Goal: Task Accomplishment & Management: Manage account settings

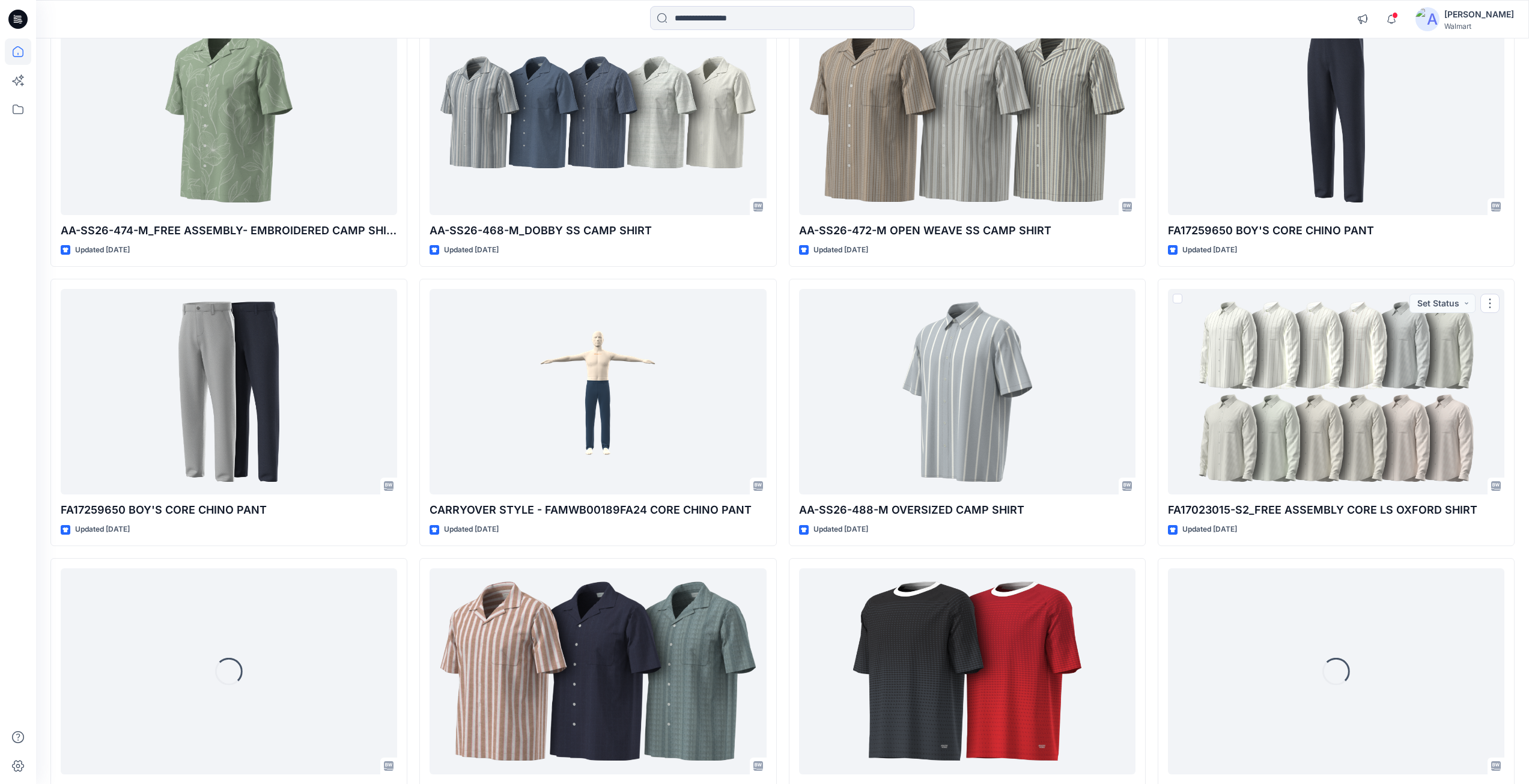
scroll to position [1648, 0]
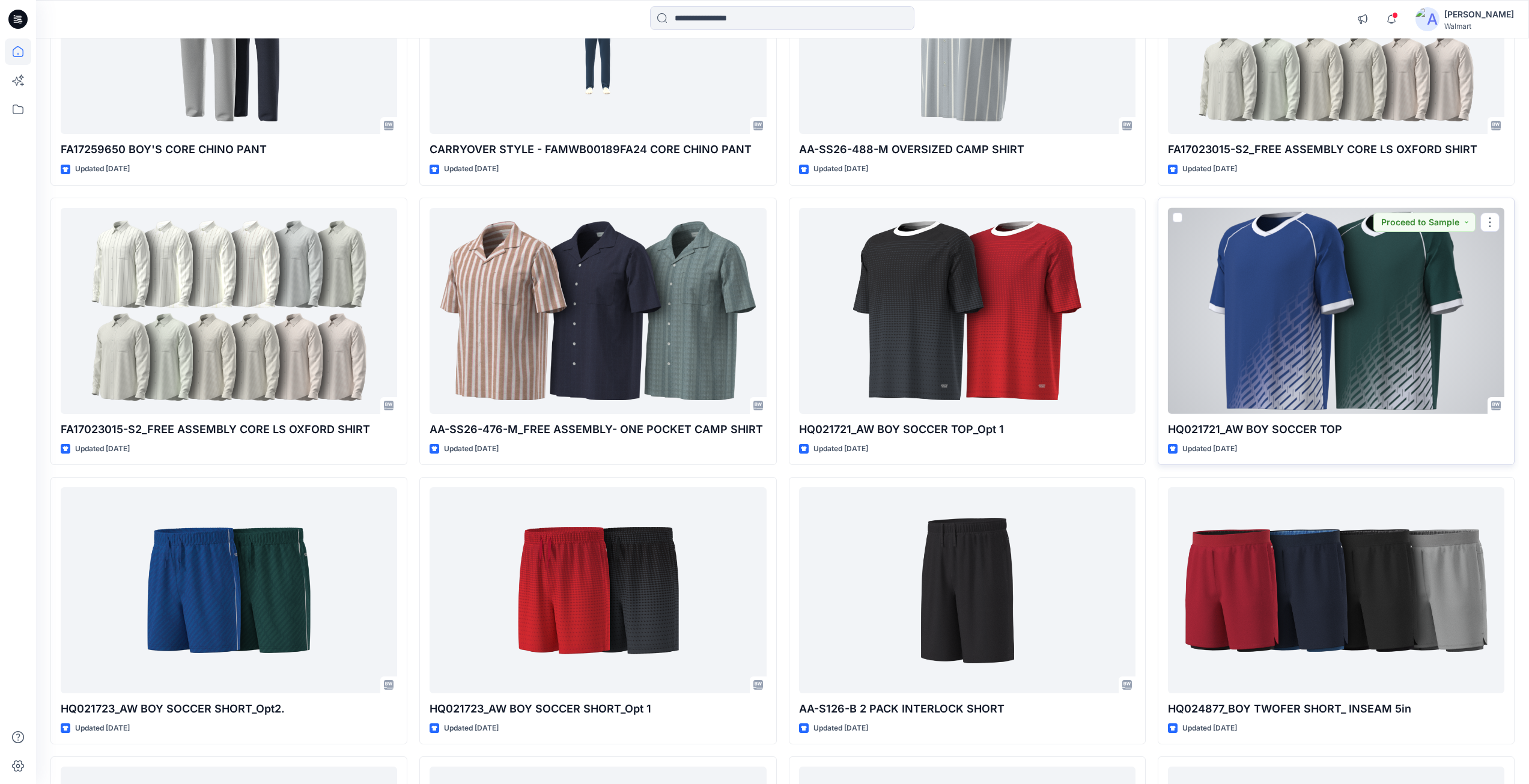
click at [1275, 357] on div at bounding box center [1336, 310] width 336 height 206
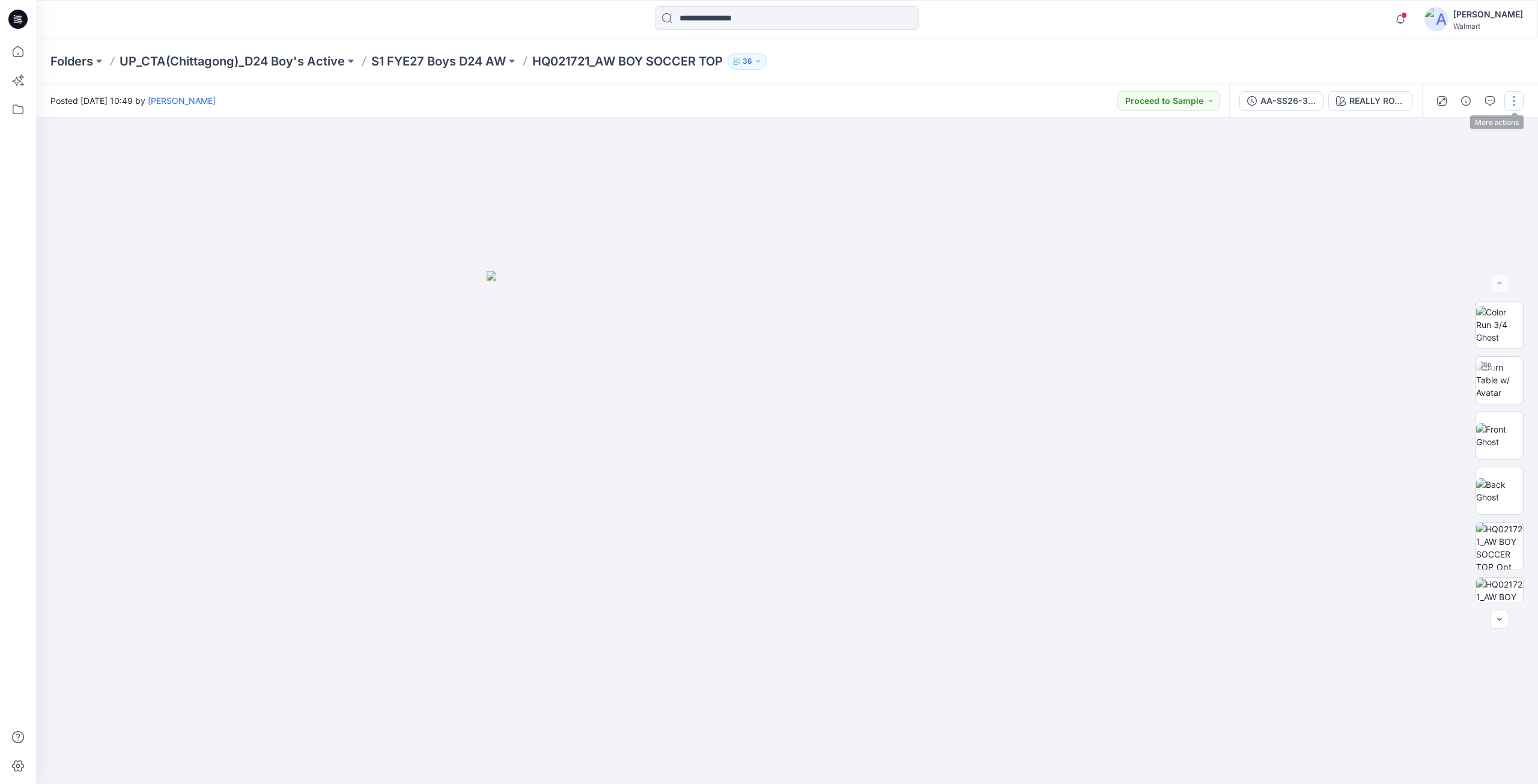
click at [1510, 102] on button "button" at bounding box center [1514, 101] width 20 height 20
click at [1439, 159] on p "Edit" at bounding box center [1437, 162] width 15 height 12
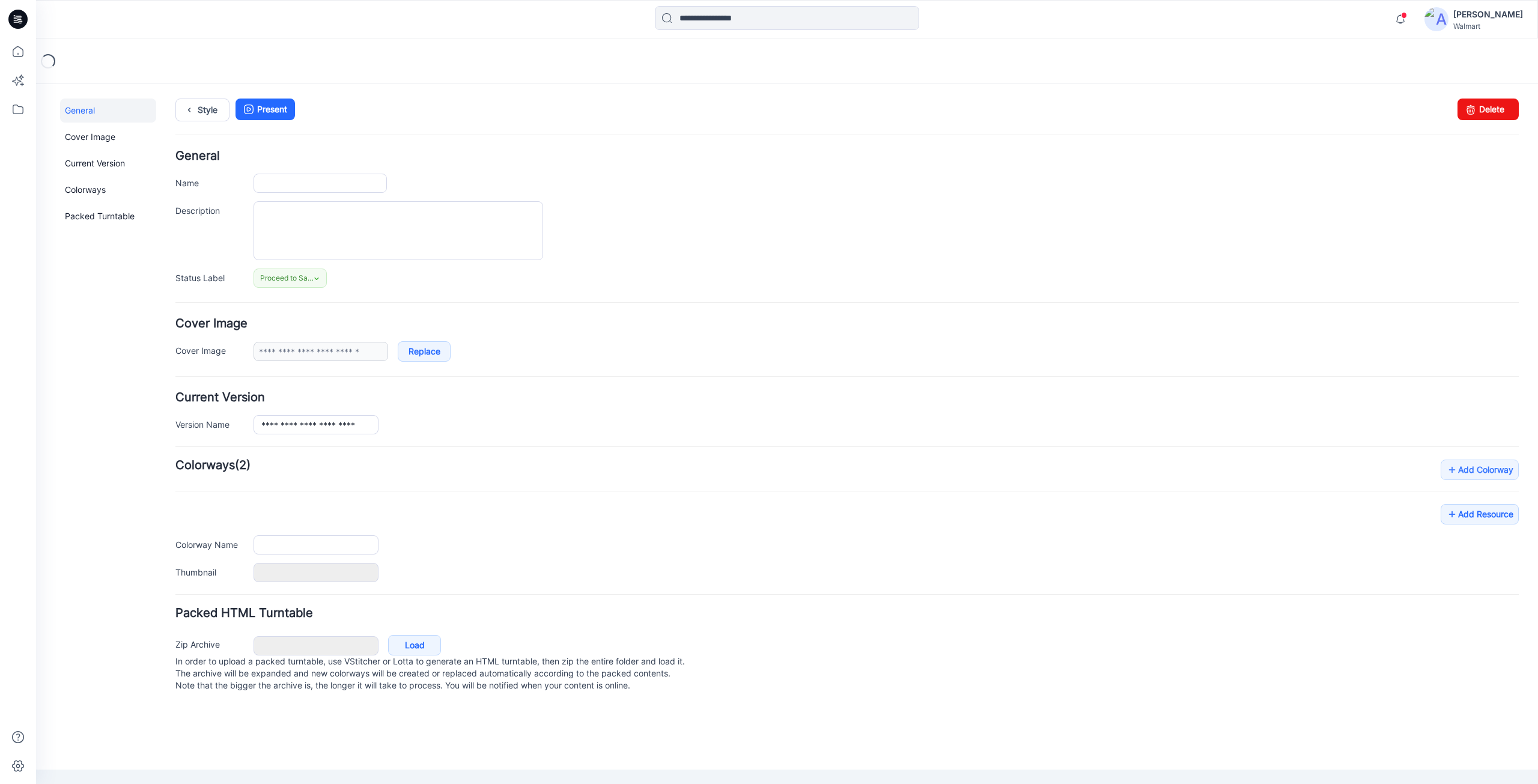
type input "**********"
type textarea "**********"
type input "**********"
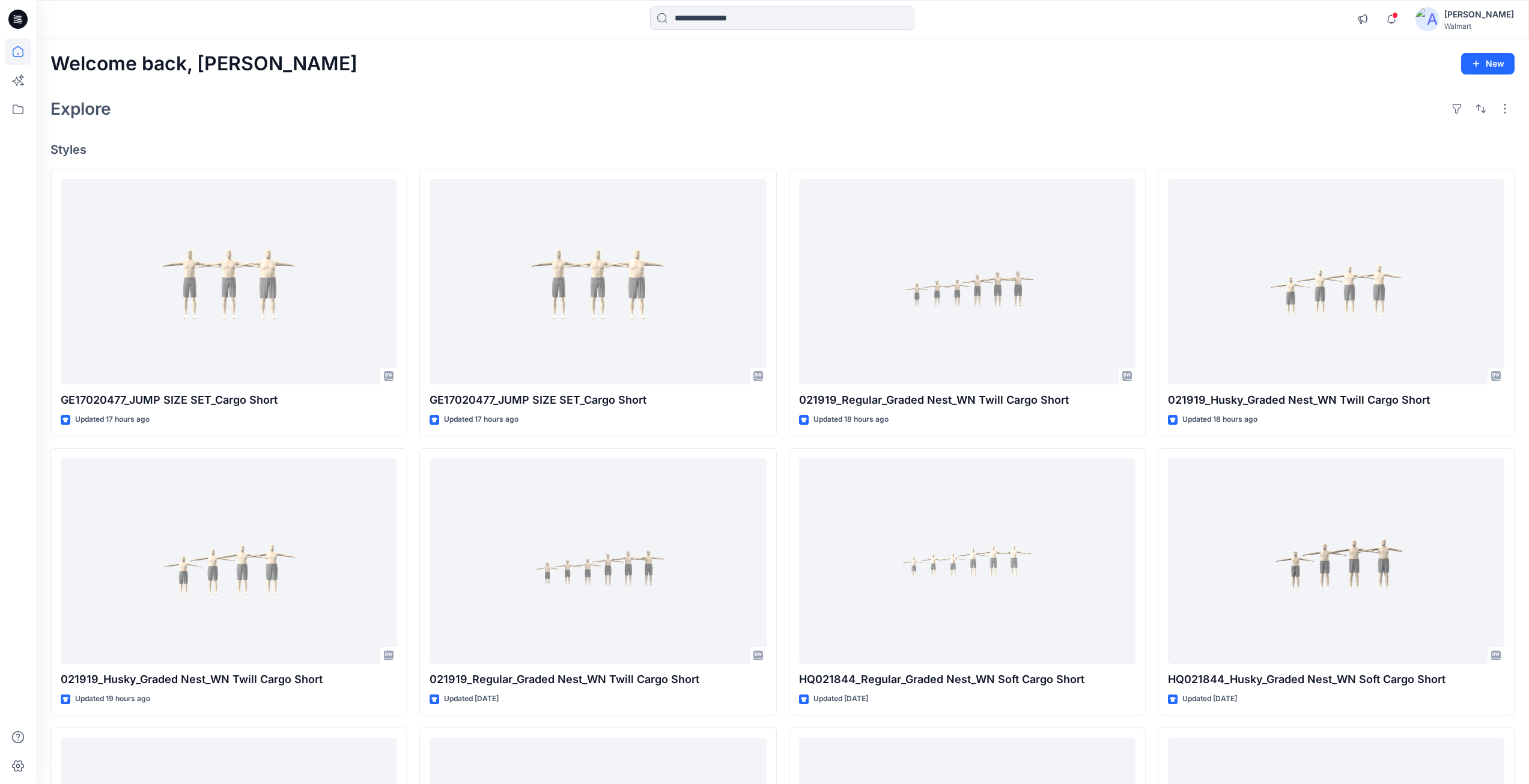
click at [17, 20] on icon at bounding box center [16, 20] width 4 height 1
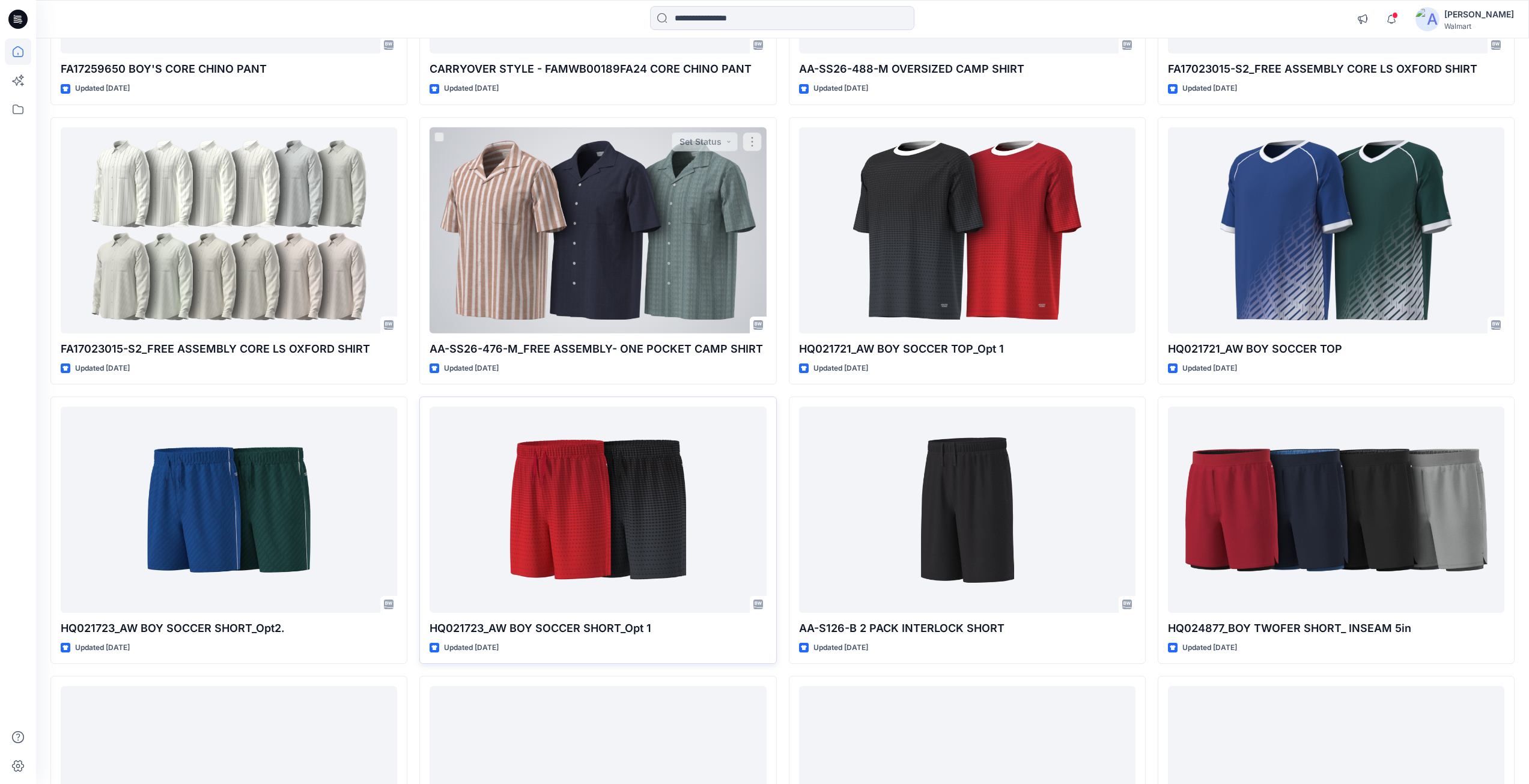
scroll to position [1828, 0]
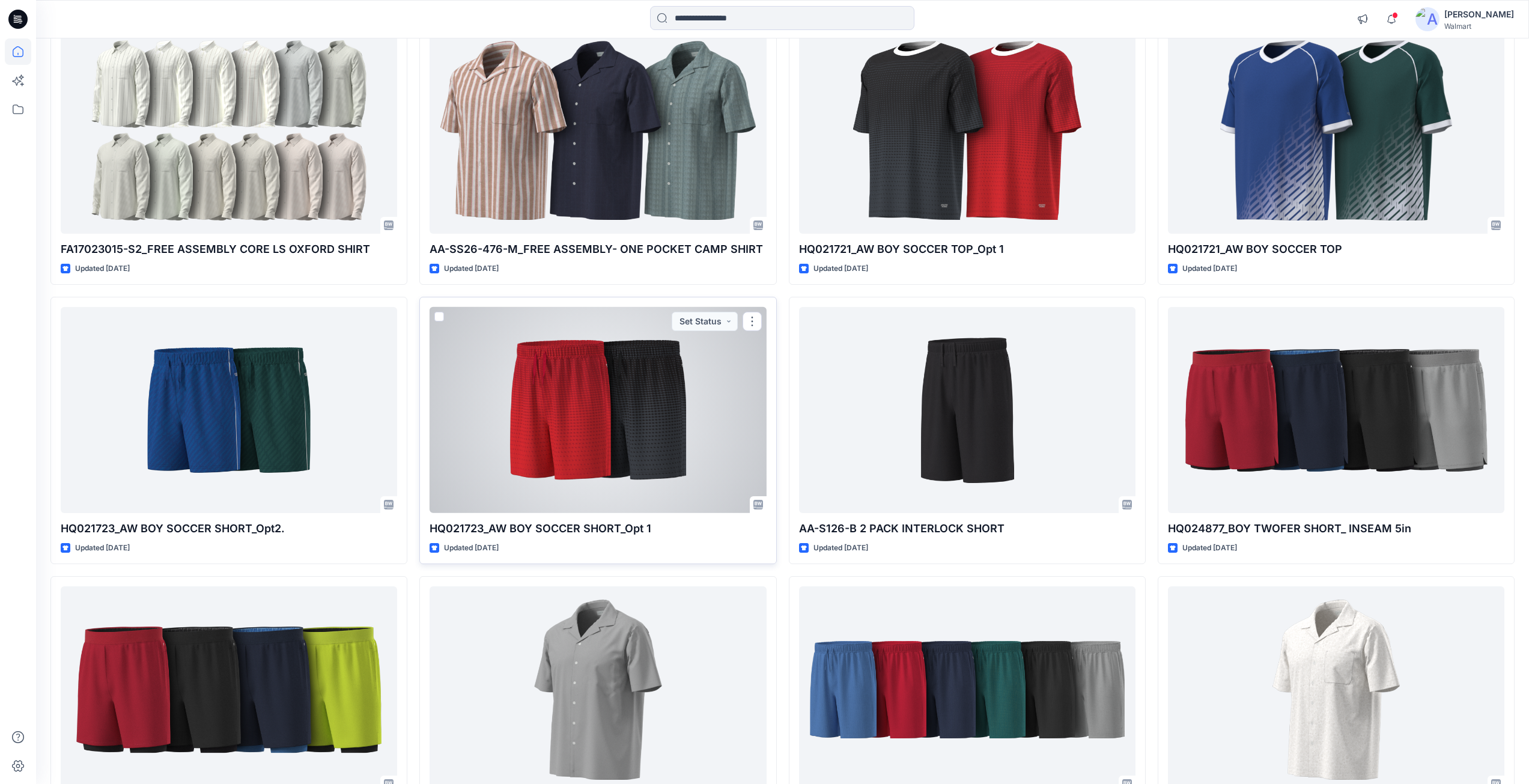
click at [644, 417] on div at bounding box center [598, 410] width 336 height 206
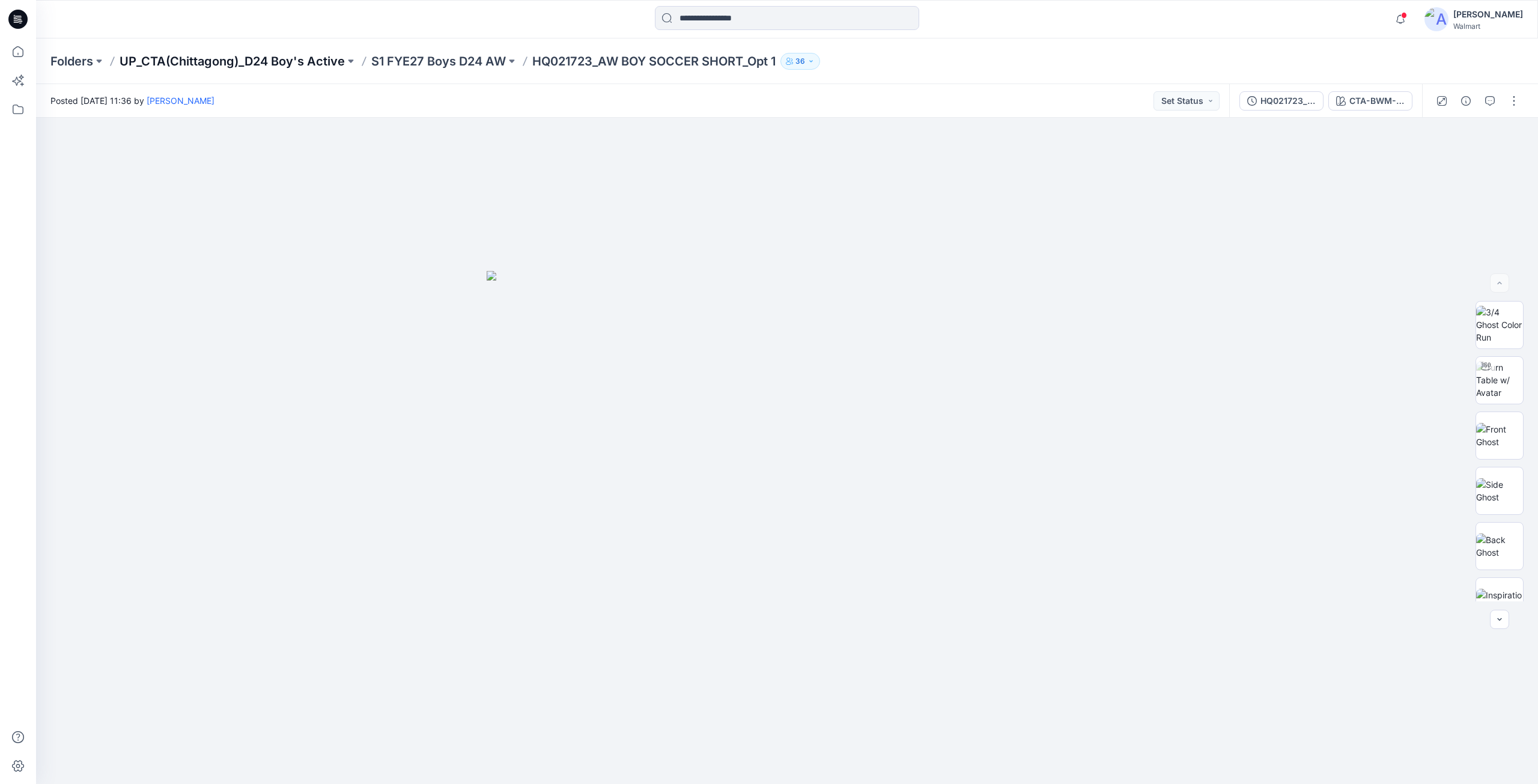
click at [275, 60] on p "UP_CTA(Chittagong)_D24 Boy's Active" at bounding box center [232, 62] width 226 height 17
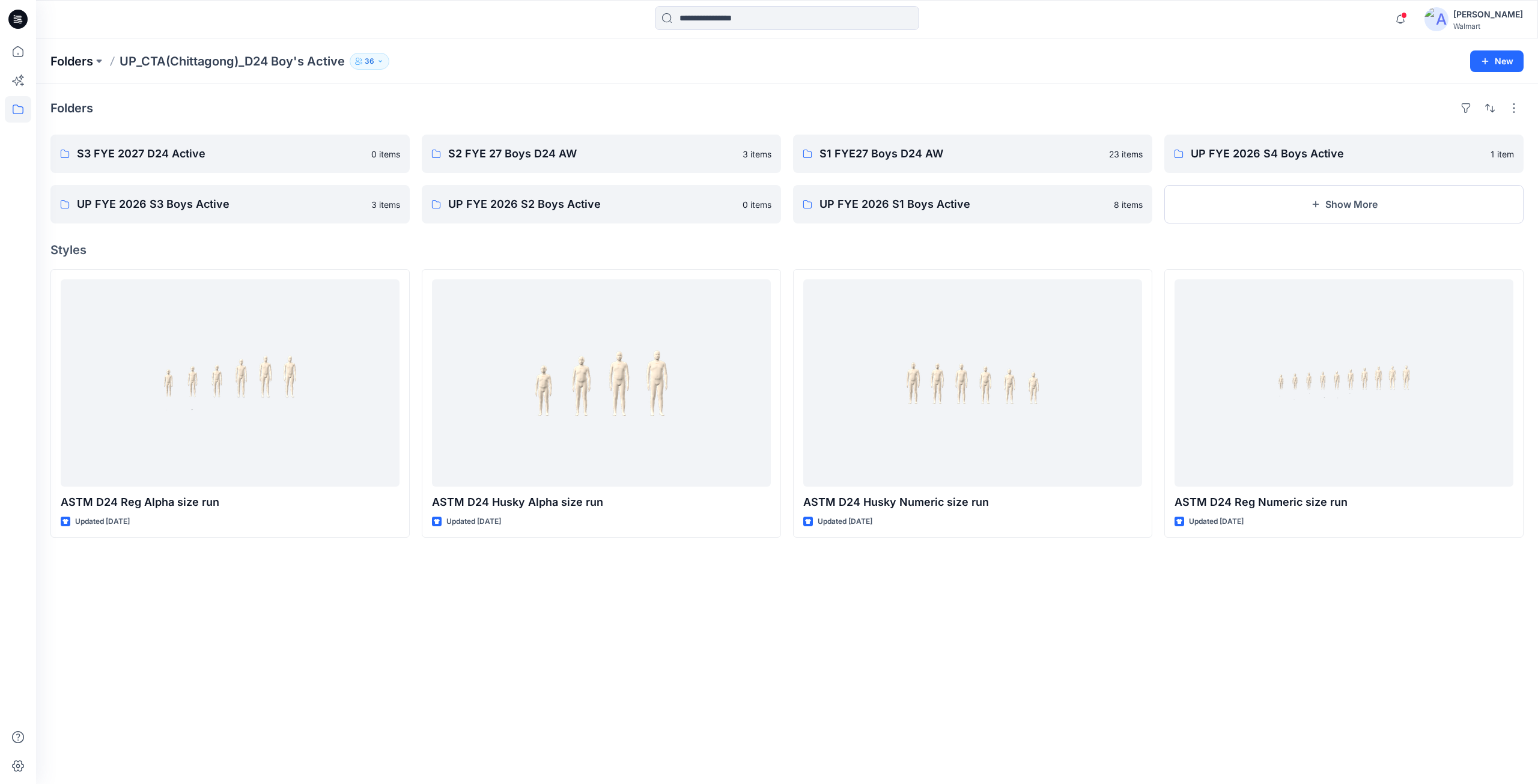
click at [82, 60] on p "Folders" at bounding box center [72, 62] width 43 height 17
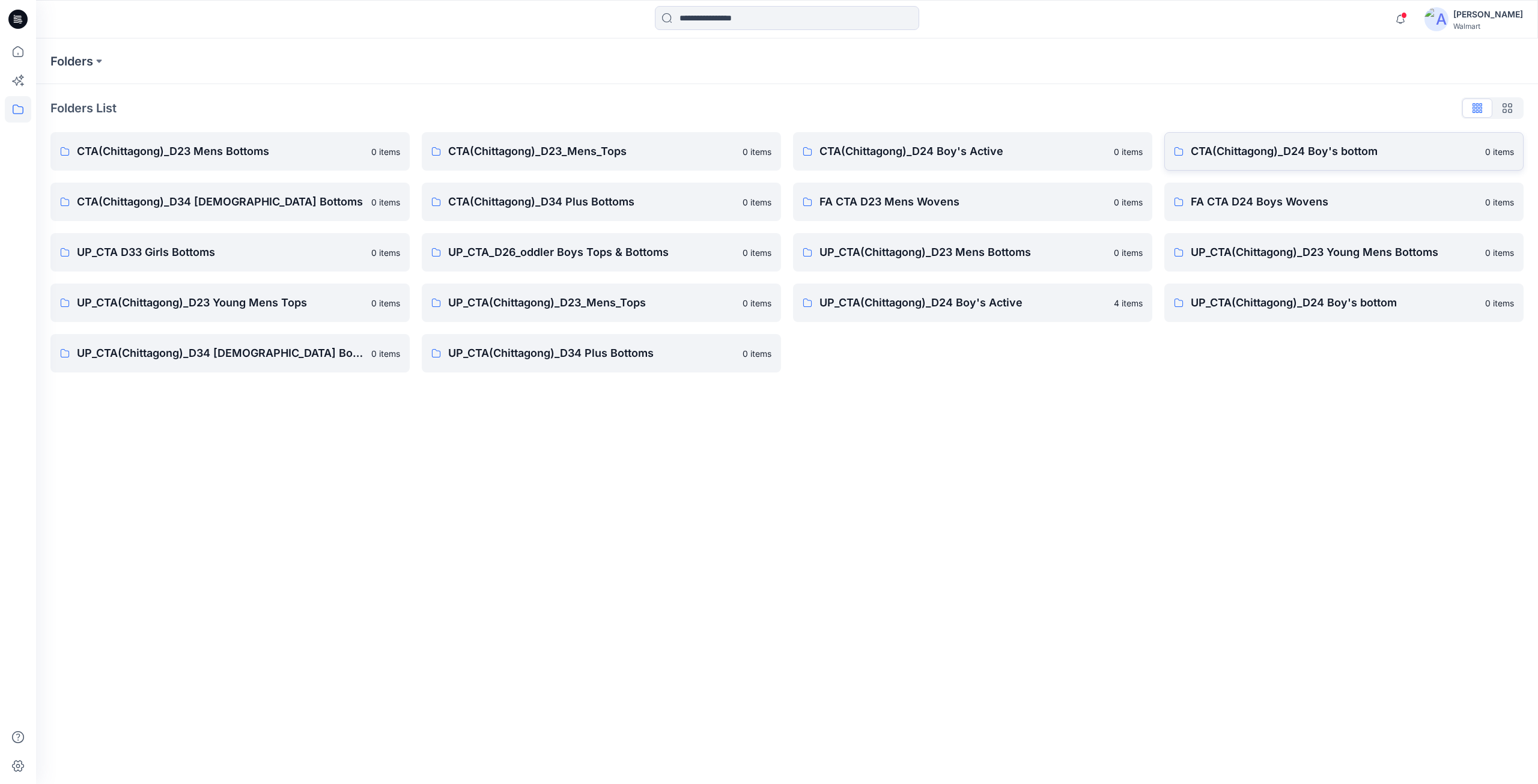
click at [1247, 155] on p "CTA(Chittagong)_D24 Boy's bottom" at bounding box center [1334, 151] width 287 height 17
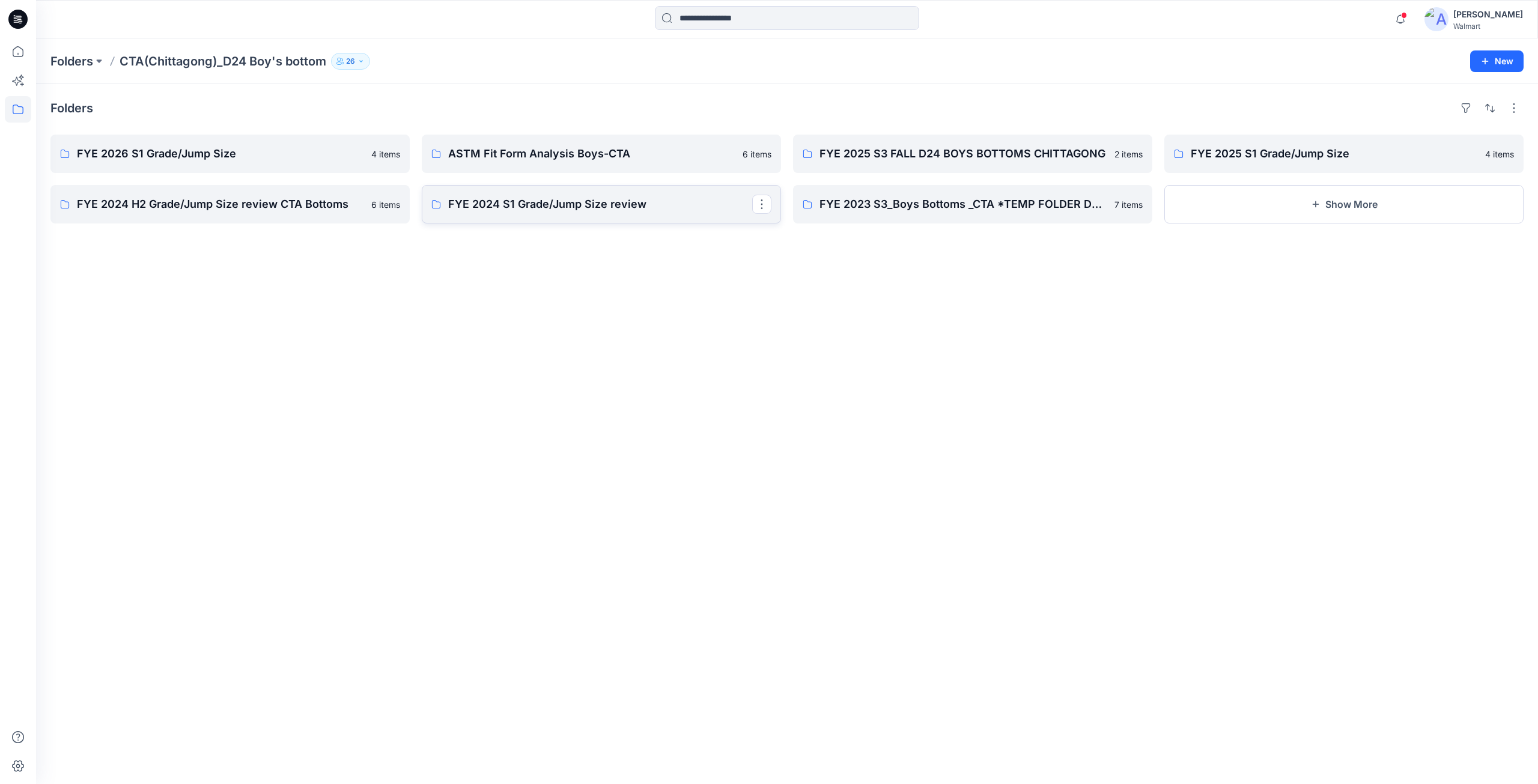
click at [560, 208] on p "FYE 2024 S1 Grade/Jump Size review" at bounding box center [600, 204] width 304 height 17
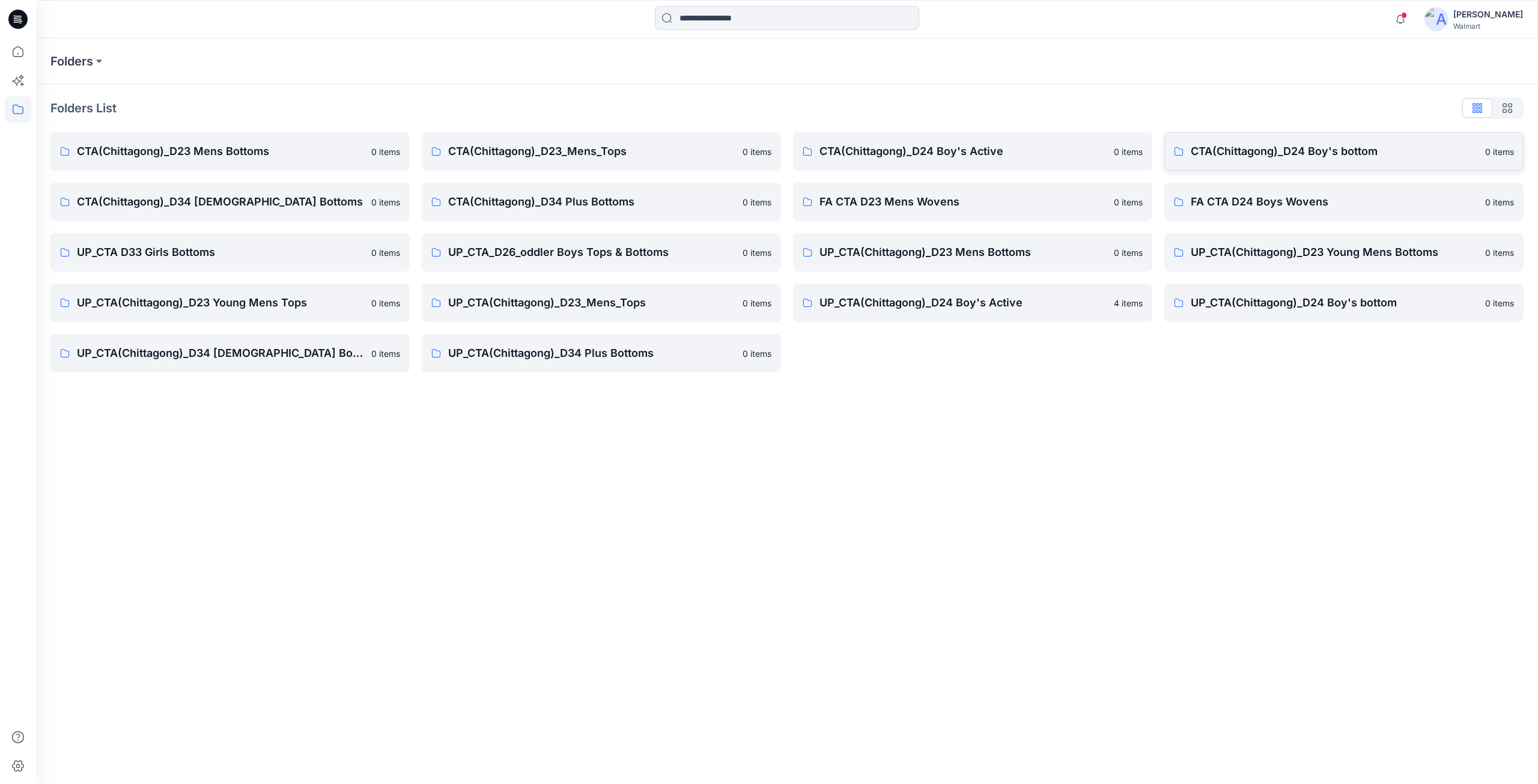
click at [1210, 156] on p "CTA(Chittagong)_D24 Boy's bottom" at bounding box center [1334, 151] width 287 height 17
click at [1195, 310] on p "UP_CTA(Chittagong)_D24 Boy's bottom" at bounding box center [1334, 303] width 287 height 17
click at [961, 260] on p "UP_CTA(Chittagong)_D23 Mens Bottoms" at bounding box center [963, 253] width 287 height 17
click at [25, 14] on icon at bounding box center [18, 19] width 20 height 20
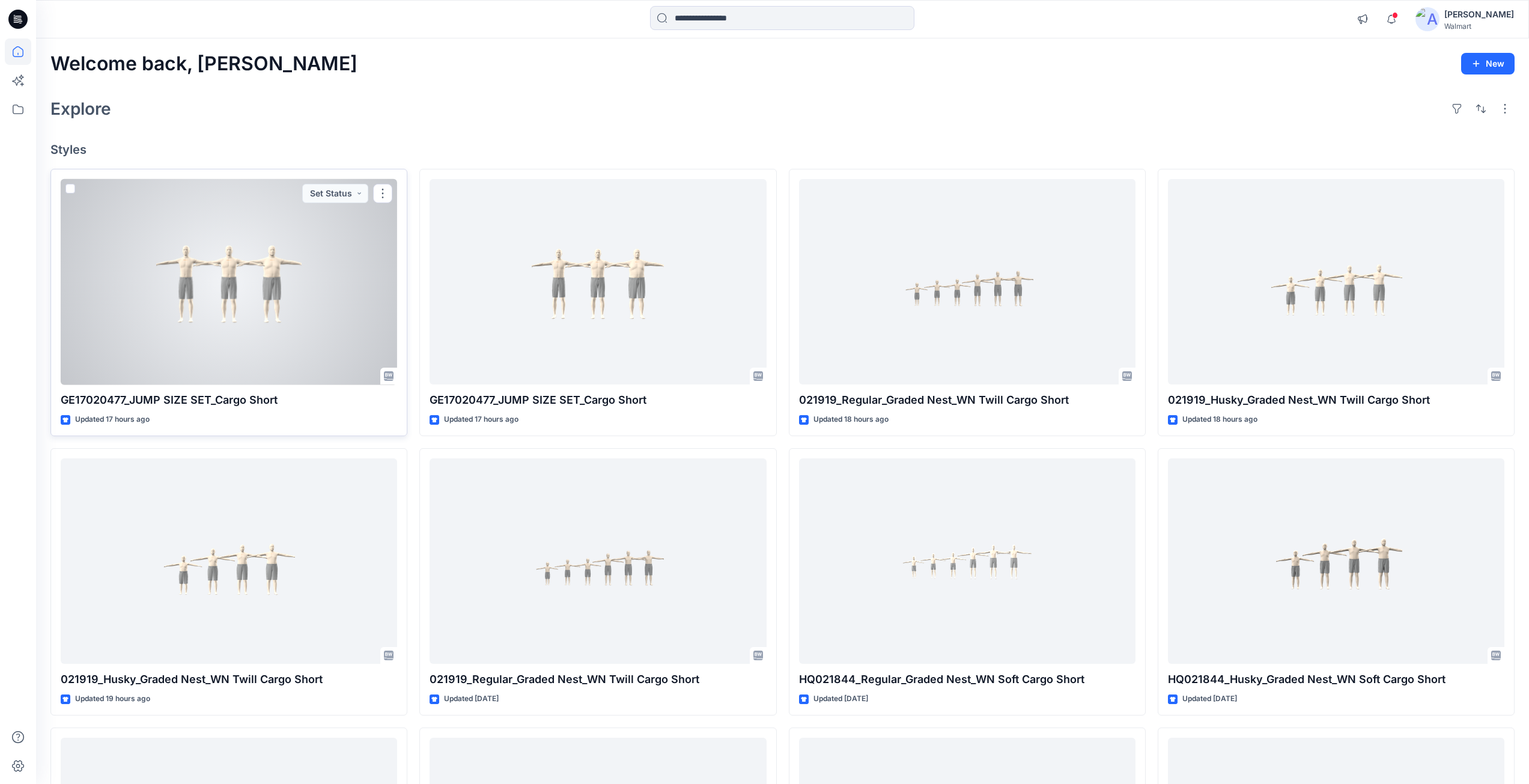
click at [242, 293] on div at bounding box center [229, 282] width 336 height 206
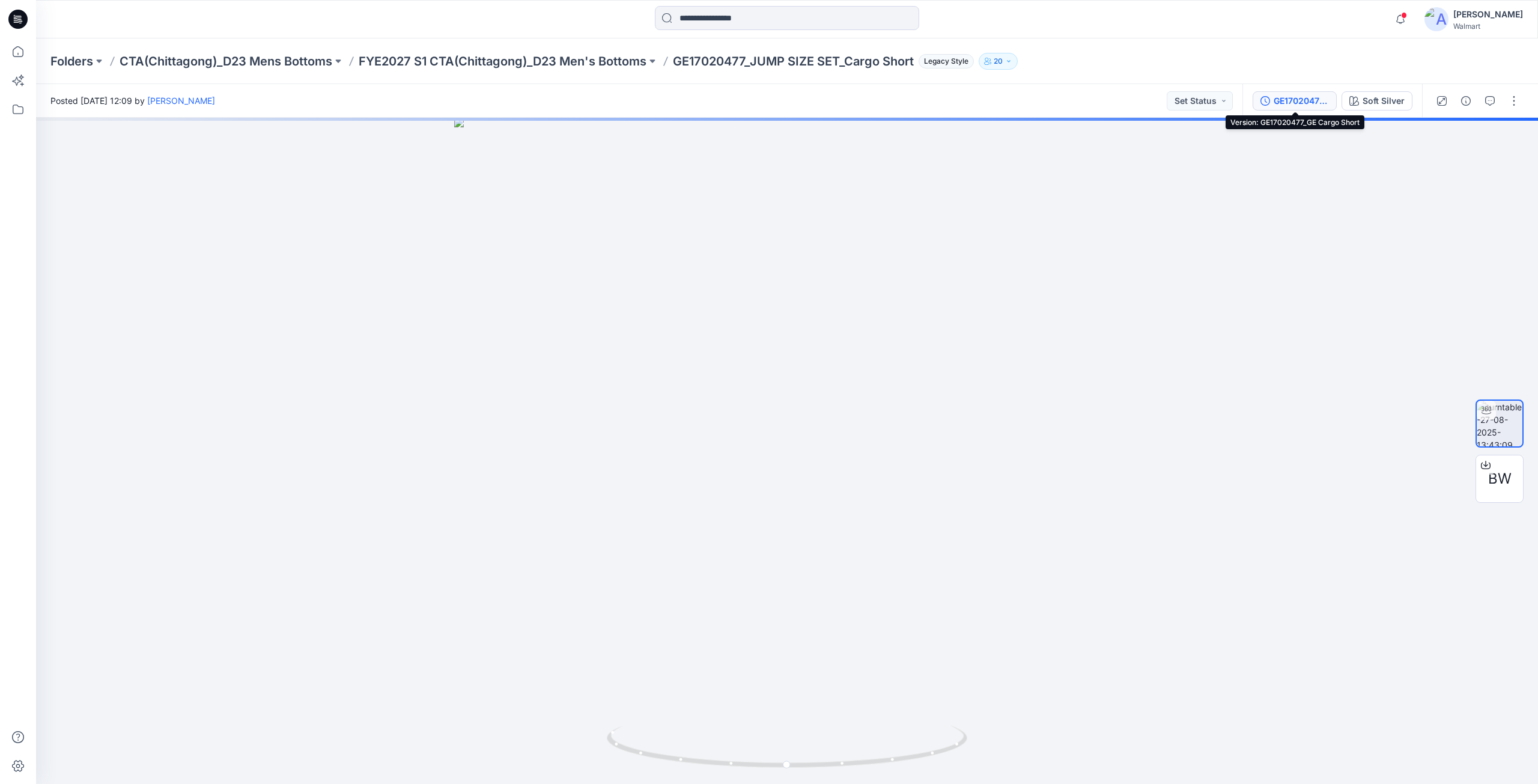
click at [1300, 101] on div "GE17020477_GE Cargo Short" at bounding box center [1302, 101] width 55 height 13
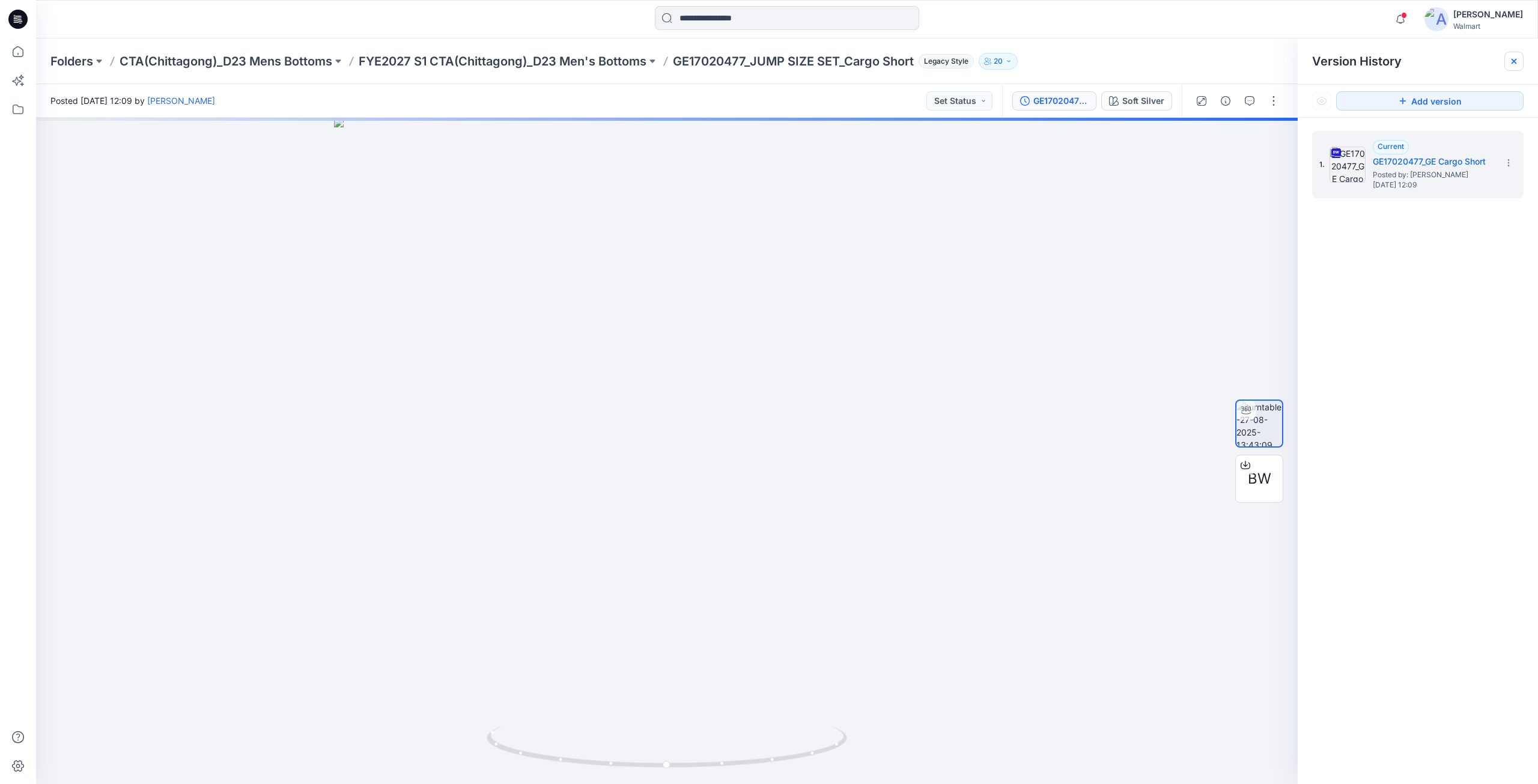
click at [1516, 62] on icon at bounding box center [1514, 61] width 9 height 9
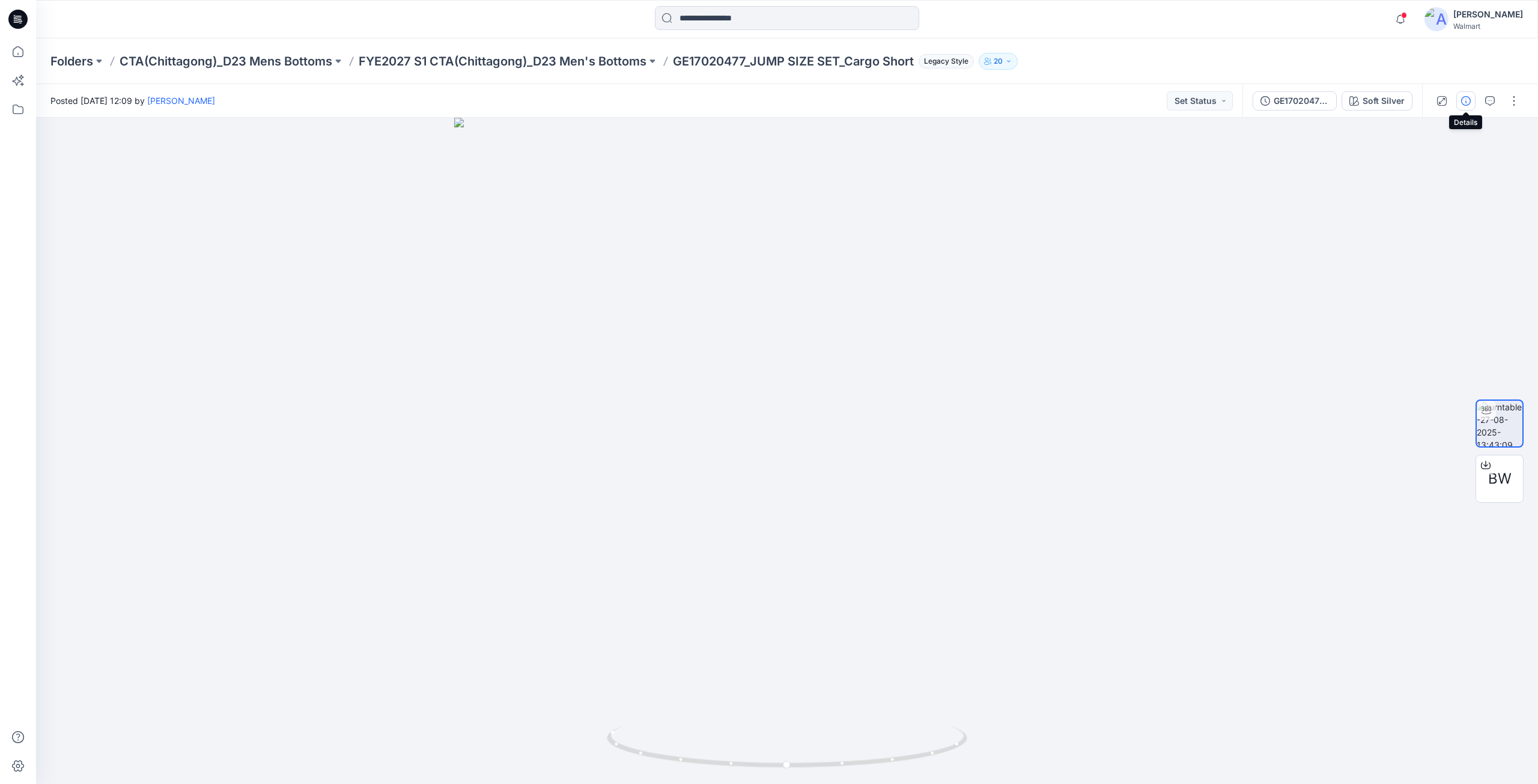
click at [1469, 105] on icon "button" at bounding box center [1466, 101] width 9 height 9
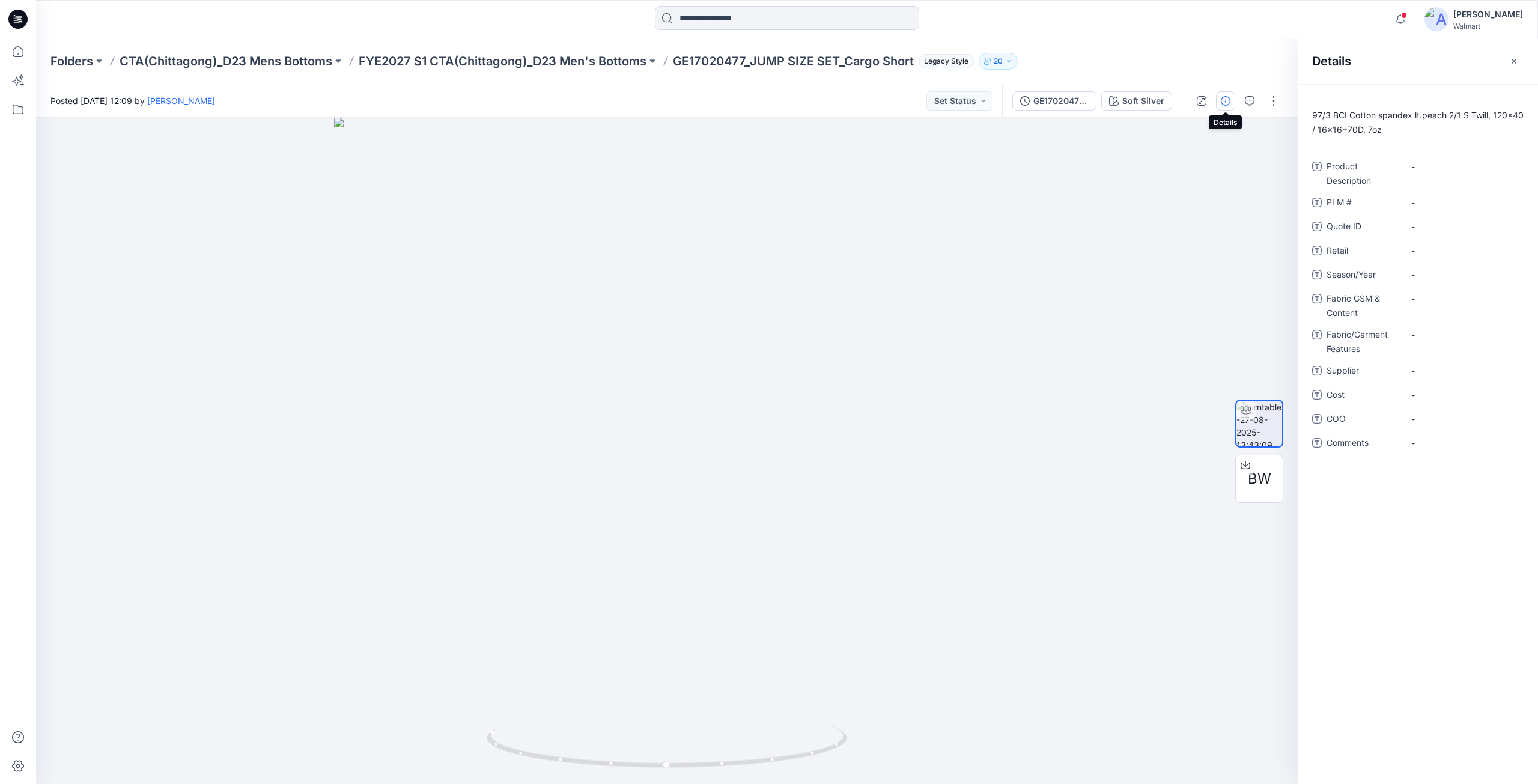
click at [23, 22] on icon at bounding box center [18, 19] width 20 height 20
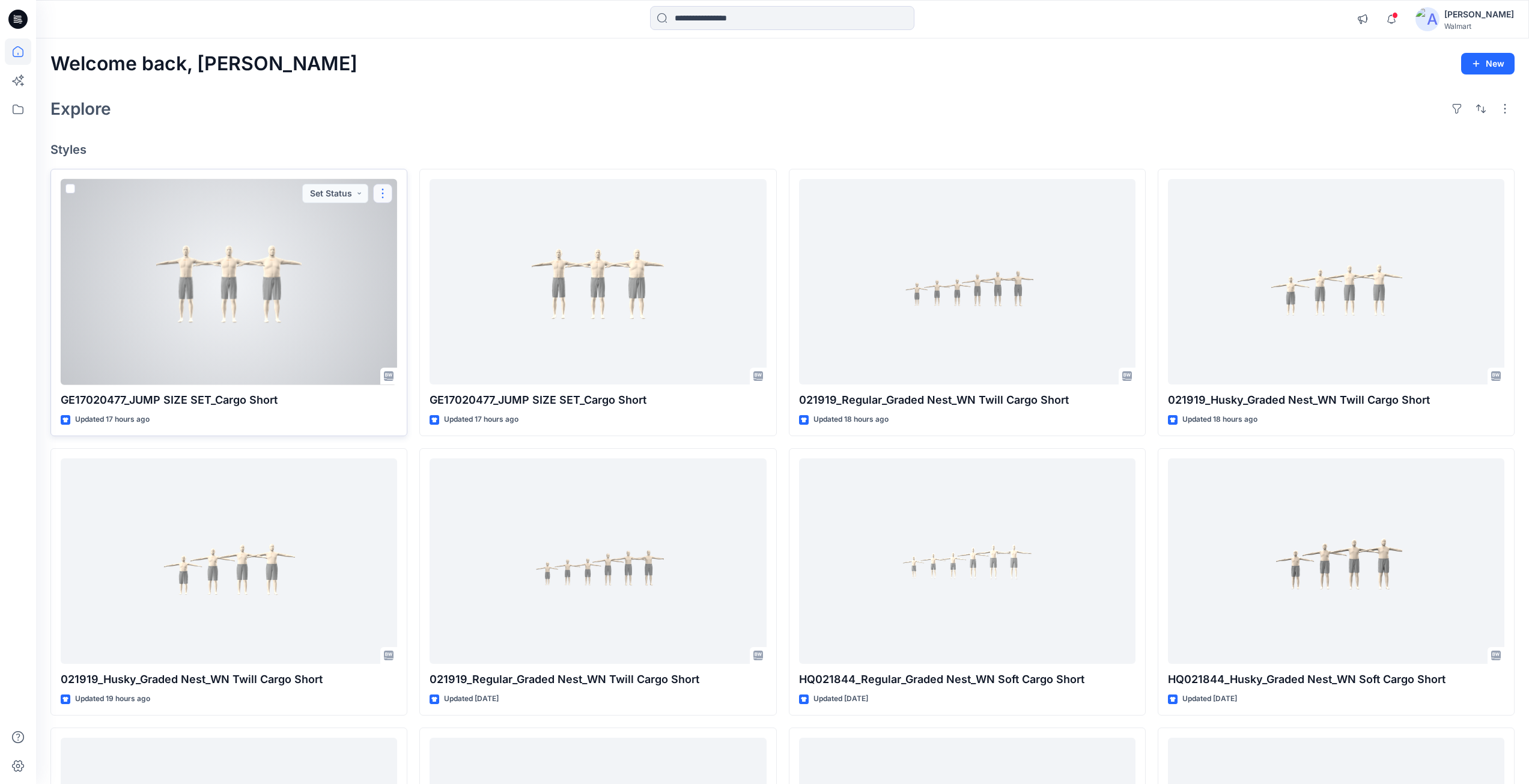
click at [381, 197] on button "button" at bounding box center [382, 193] width 20 height 20
click at [412, 221] on p "Edit" at bounding box center [404, 222] width 15 height 12
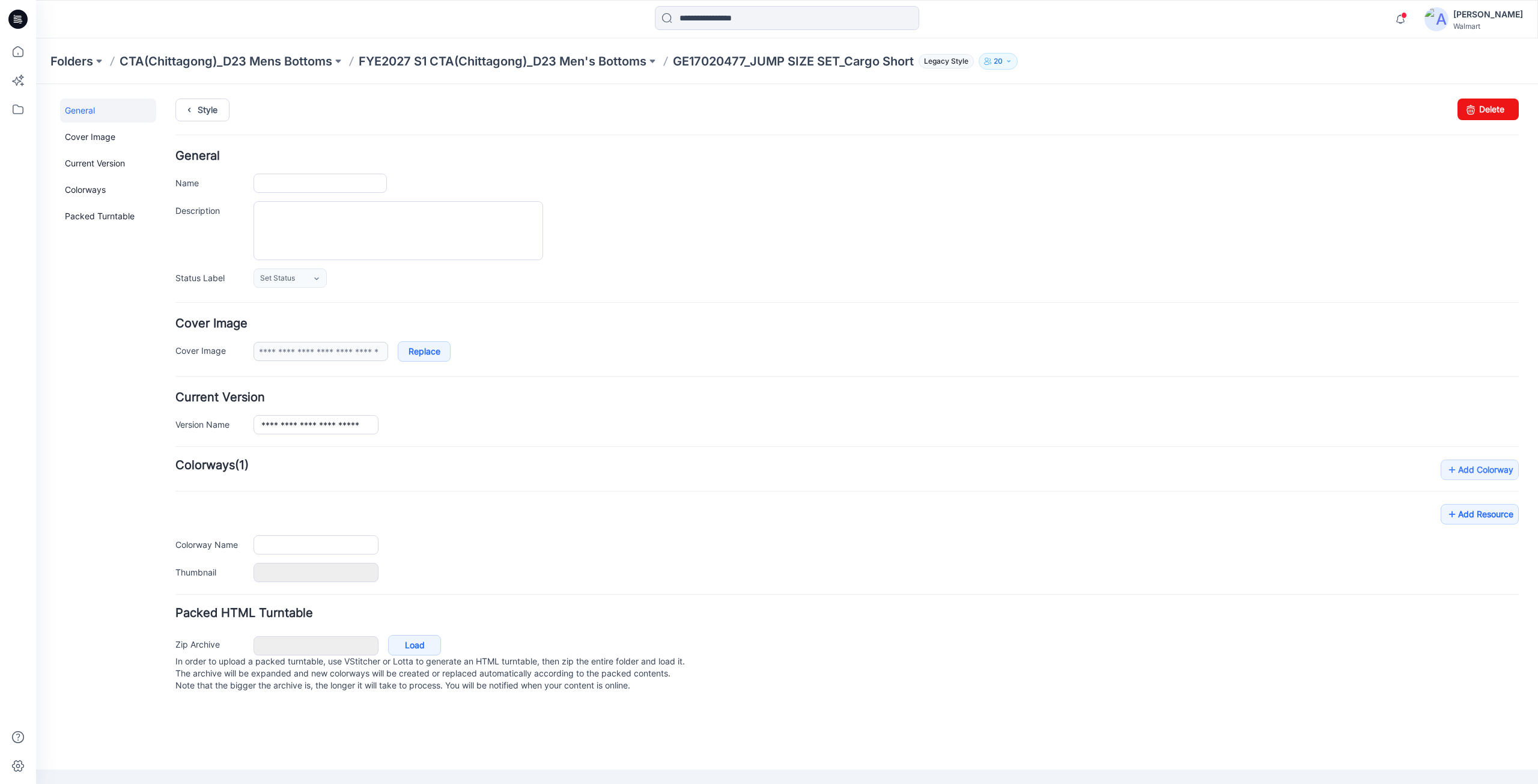
type input "**********"
type textarea "**********"
type input "**********"
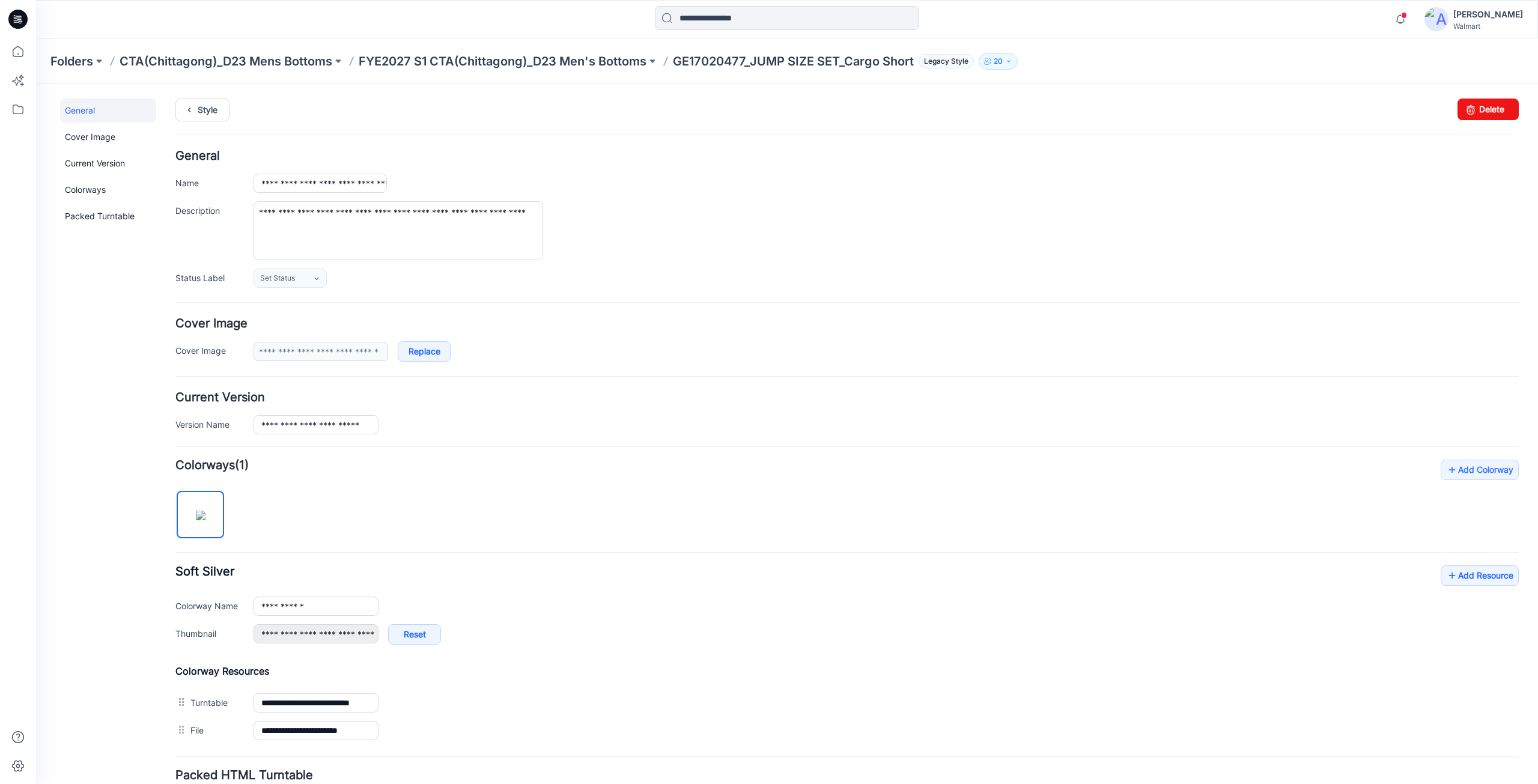
click at [17, 20] on icon at bounding box center [18, 19] width 20 height 20
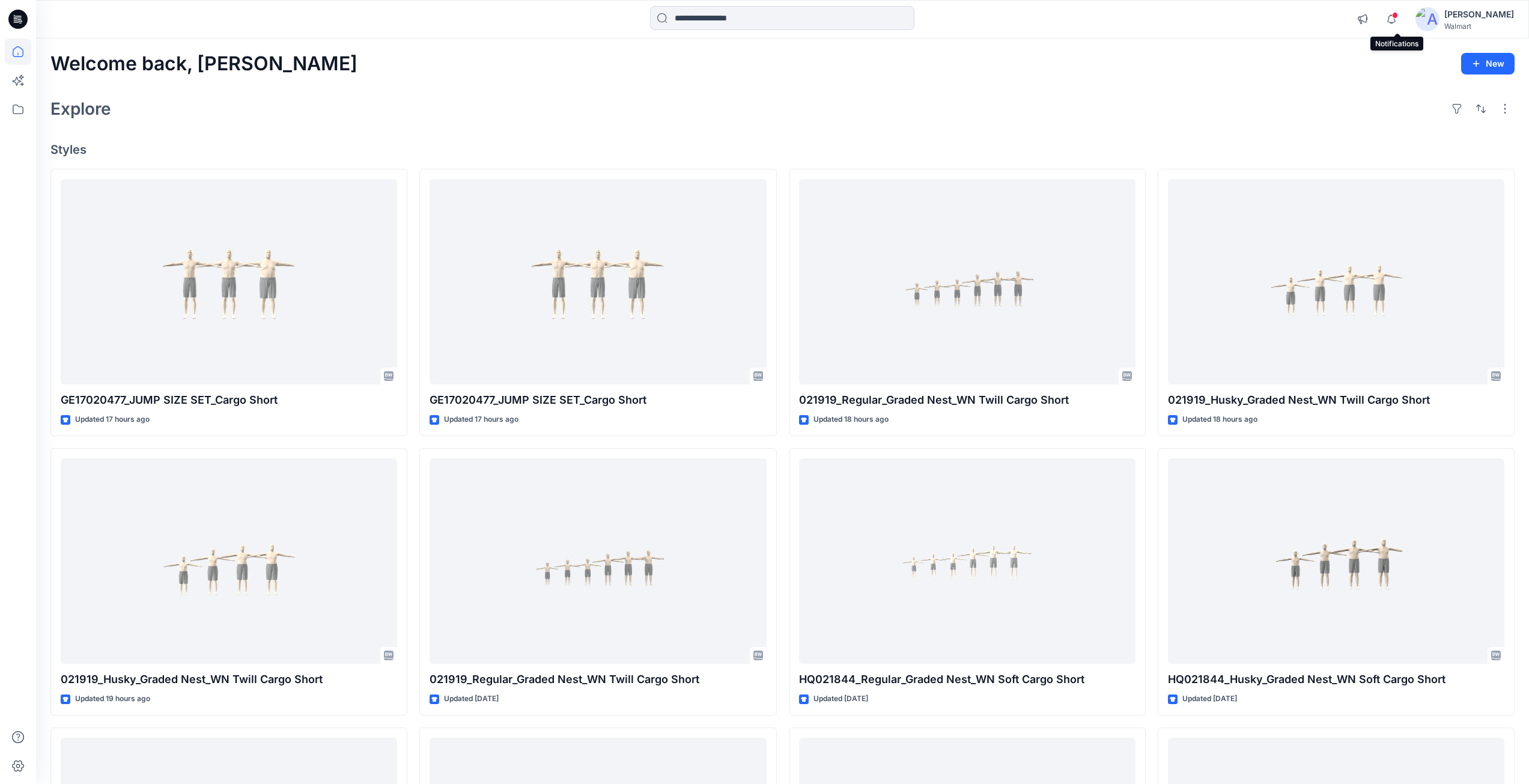
click at [1398, 17] on span at bounding box center [1395, 15] width 6 height 6
click at [13, 21] on icon at bounding box center [18, 19] width 20 height 20
